Goal: Information Seeking & Learning: Learn about a topic

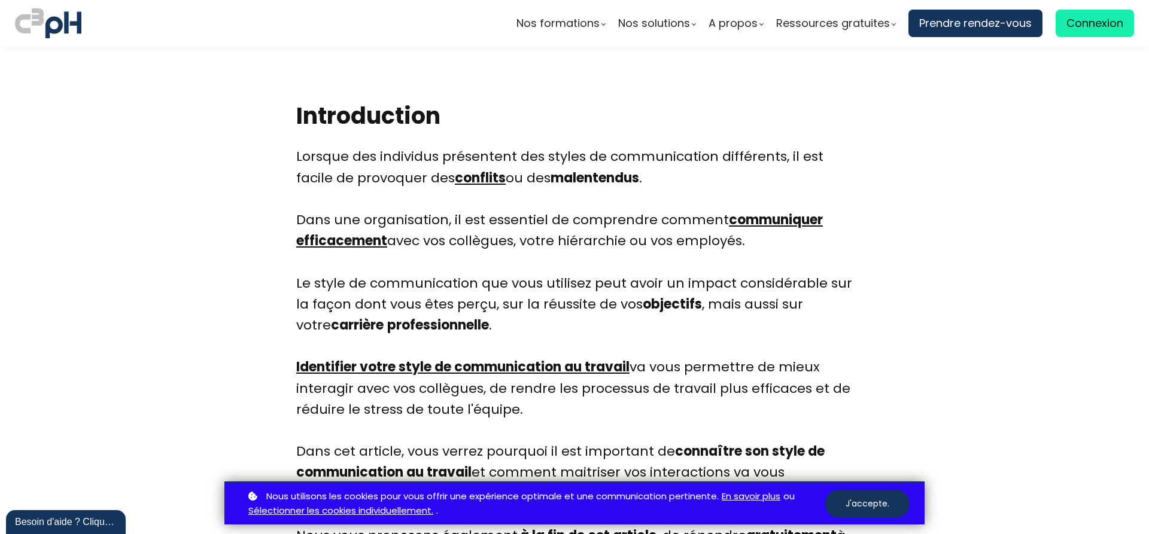
scroll to position [463, 0]
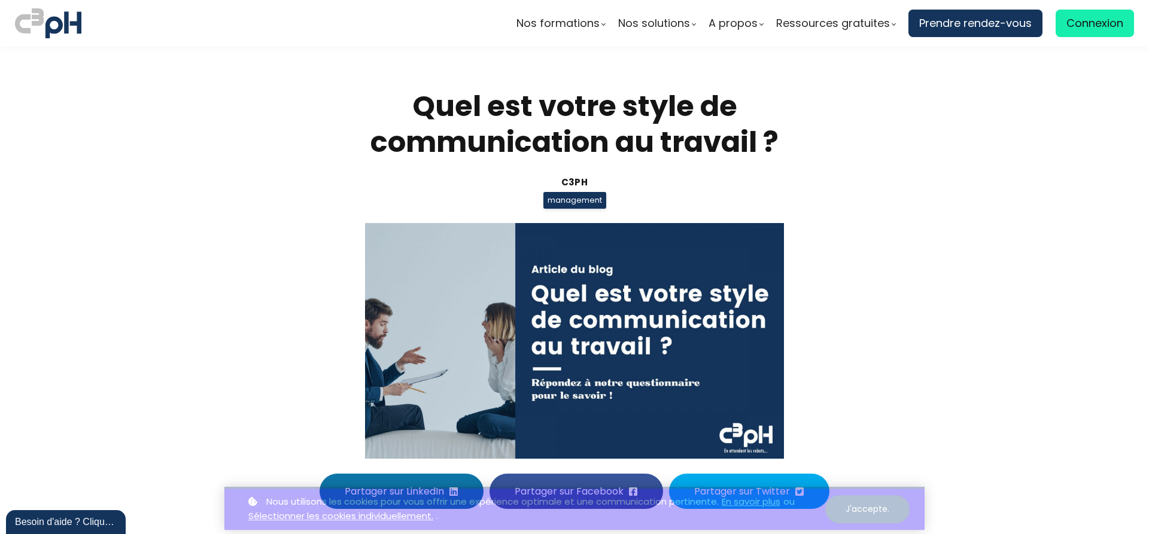
click at [862, 501] on button "J'accepte." at bounding box center [867, 504] width 84 height 28
